Goal: Task Accomplishment & Management: Use online tool/utility

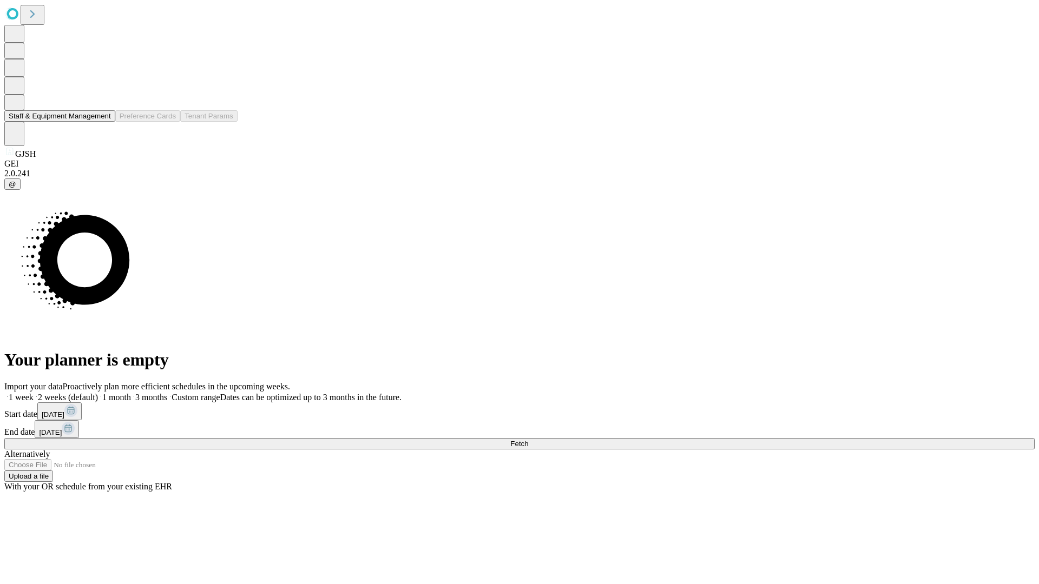
click at [103, 122] on button "Staff & Equipment Management" at bounding box center [59, 115] width 111 height 11
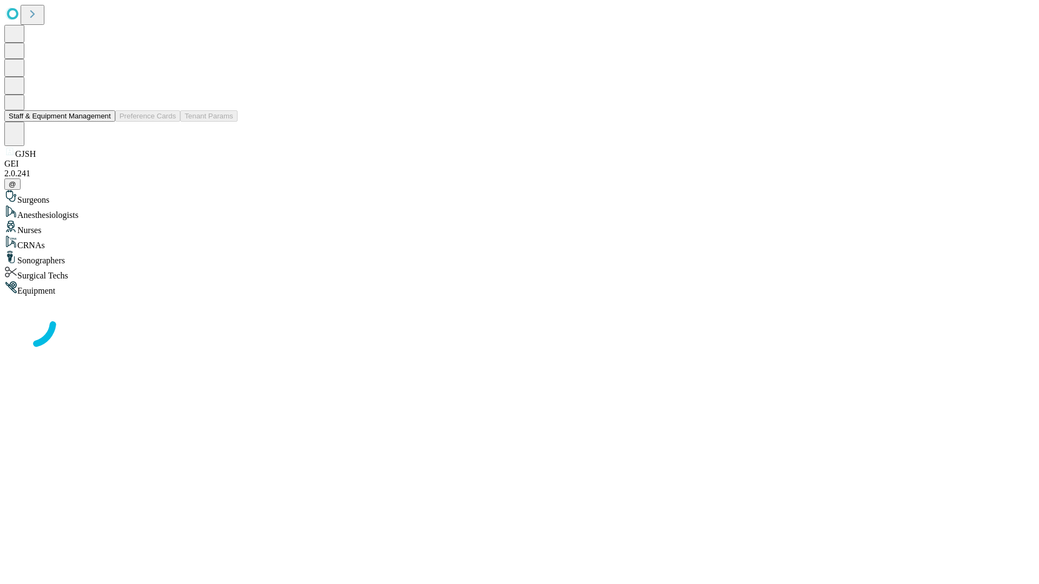
click at [103, 122] on button "Staff & Equipment Management" at bounding box center [59, 115] width 111 height 11
